Goal: Complete application form

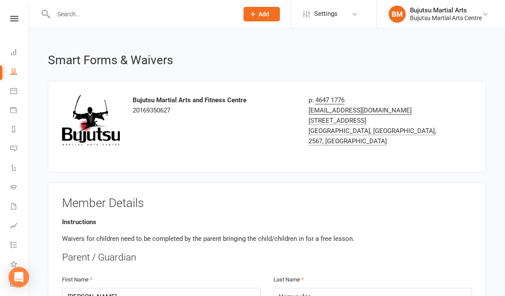
select select "bank_account"
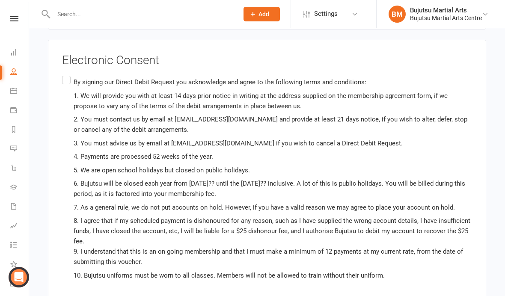
scroll to position [2620, 0]
click at [67, 75] on label "By signing our Direct Debit Request you acknowledge and agree to the following …" at bounding box center [267, 193] width 410 height 237
click at [67, 75] on input "By signing our Direct Debit Request you acknowledge and agree to the following …" at bounding box center [65, 75] width 6 height 0
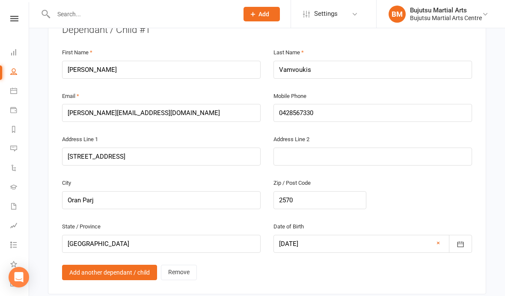
scroll to position [812, 0]
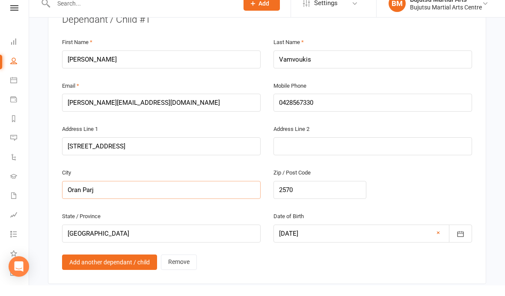
click at [174, 192] on input "Oran Parj" at bounding box center [161, 201] width 199 height 18
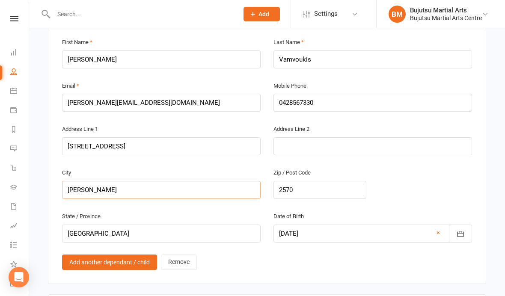
type input "[PERSON_NAME]"
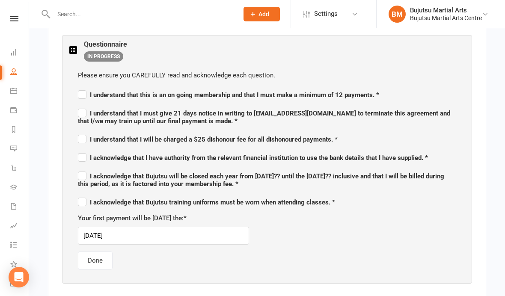
scroll to position [510, 0]
click at [84, 93] on label "I understand that this is an on going membership and that I must make a minimum…" at bounding box center [228, 93] width 301 height 10
click at [84, 87] on input "I understand that this is an on going membership and that I must make a minimum…" at bounding box center [228, 87] width 301 height 0
checkbox input "true"
click at [83, 113] on label "I understand that I must give 21 days notice in writing to [EMAIL_ADDRESS][DOMA…" at bounding box center [267, 116] width 379 height 18
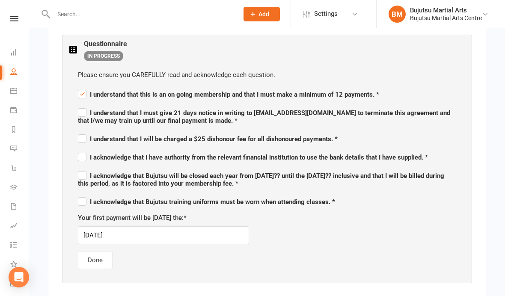
click at [83, 105] on input "I understand that I must give 21 days notice in writing to [EMAIL_ADDRESS][DOMA…" at bounding box center [267, 105] width 379 height 0
checkbox input "true"
click at [83, 140] on label "I understand that I will be charged a $25 dishonour fee for all dishonoured pay…" at bounding box center [208, 138] width 260 height 10
click at [83, 131] on input "I understand that I will be charged a $25 dishonour fee for all dishonoured pay…" at bounding box center [208, 131] width 260 height 0
checkbox input "true"
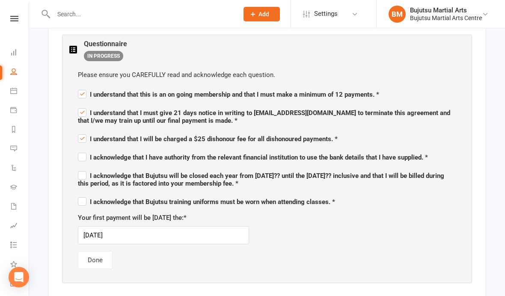
click at [86, 152] on label "I acknowledge that I have authority from the relevant financial institution to …" at bounding box center [253, 156] width 350 height 10
click at [86, 150] on input "I acknowledge that I have authority from the relevant financial institution to …" at bounding box center [253, 150] width 350 height 0
checkbox input "true"
click at [83, 170] on span "I acknowledge that Bujutsu will be closed each year from [DATE]?? until the [DA…" at bounding box center [267, 179] width 379 height 18
click at [83, 168] on input "I acknowledge that Bujutsu will be closed each year from [DATE]?? until the [DA…" at bounding box center [267, 168] width 379 height 0
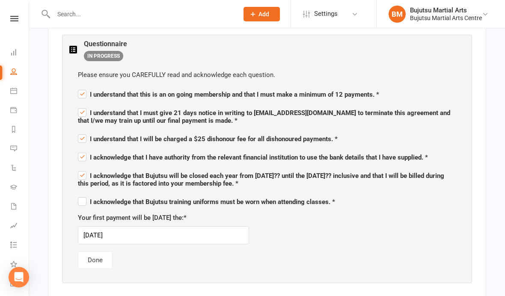
checkbox input "true"
click at [86, 200] on label "I acknowledge that Bujutsu training uniforms must be worn when attending classe…" at bounding box center [206, 201] width 257 height 10
click at [86, 194] on input "I acknowledge that Bujutsu training uniforms must be worn when attending classe…" at bounding box center [206, 194] width 257 height 0
checkbox input "true"
click at [98, 253] on button "Done" at bounding box center [95, 260] width 35 height 18
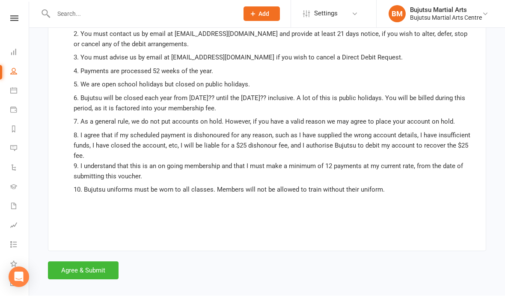
scroll to position [2495, 0]
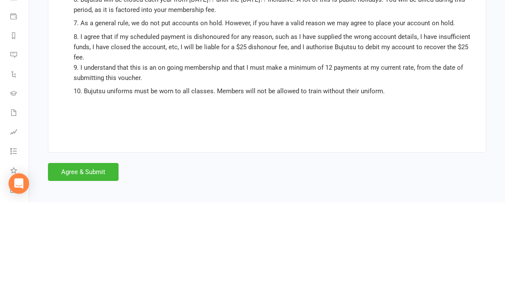
click at [83, 257] on button "Agree & Submit" at bounding box center [83, 266] width 71 height 18
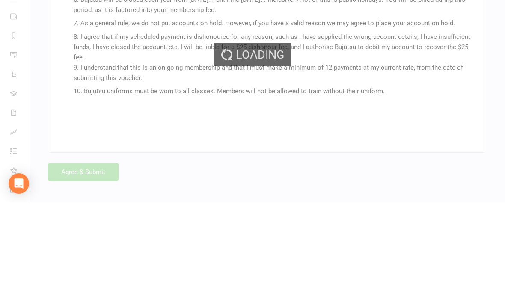
scroll to position [2495, 0]
